Goal: Navigation & Orientation: Go to known website

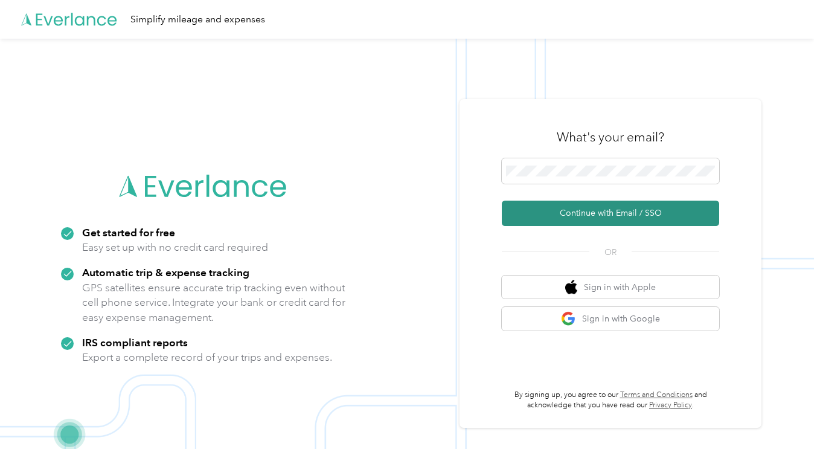
click at [625, 213] on button "Continue with Email / SSO" at bounding box center [611, 213] width 218 height 25
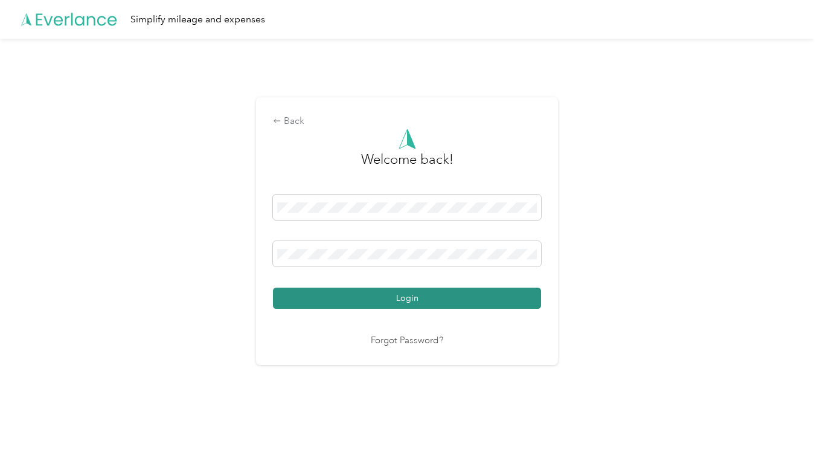
click at [434, 294] on button "Login" at bounding box center [407, 298] width 268 height 21
